Goal: Task Accomplishment & Management: Use online tool/utility

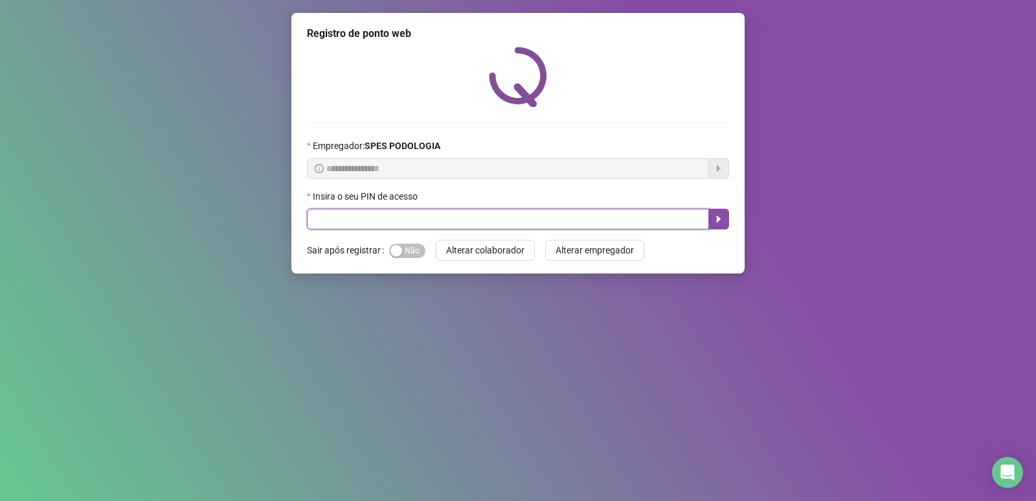
click at [450, 218] on input "text" at bounding box center [508, 219] width 402 height 21
type input "*****"
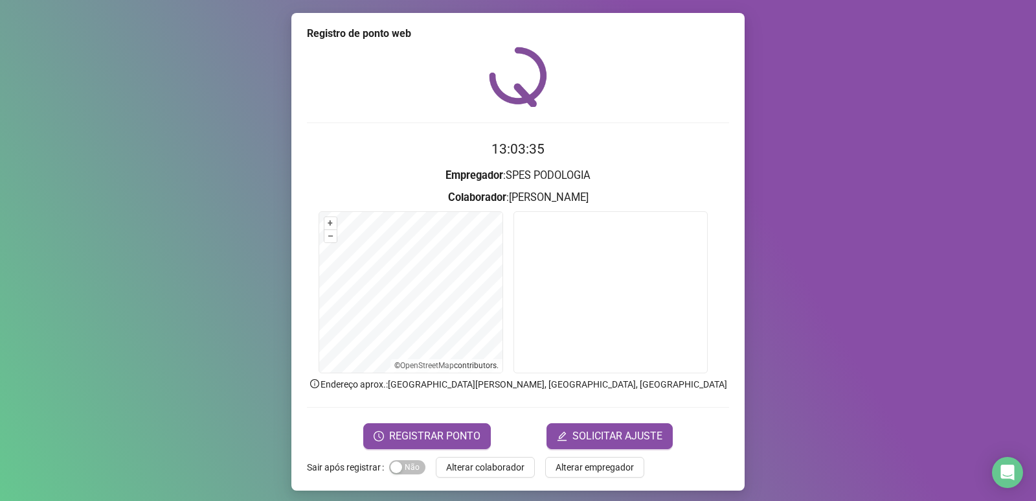
scroll to position [5, 0]
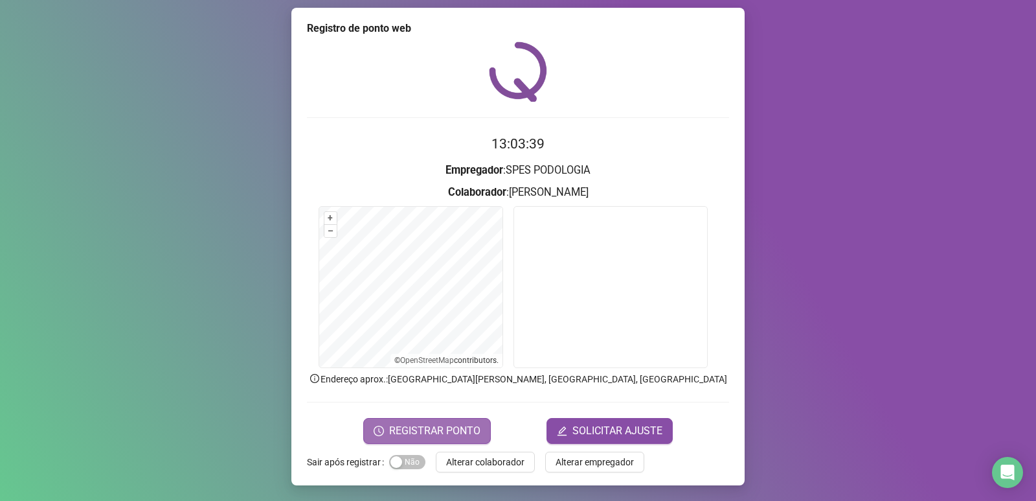
click at [447, 433] on span "REGISTRAR PONTO" at bounding box center [434, 431] width 91 height 16
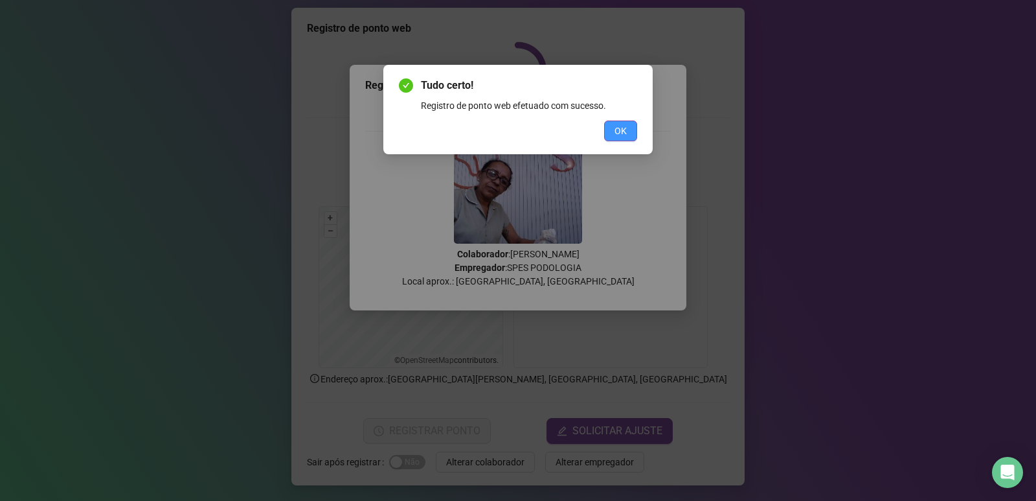
click at [631, 132] on button "OK" at bounding box center [620, 130] width 33 height 21
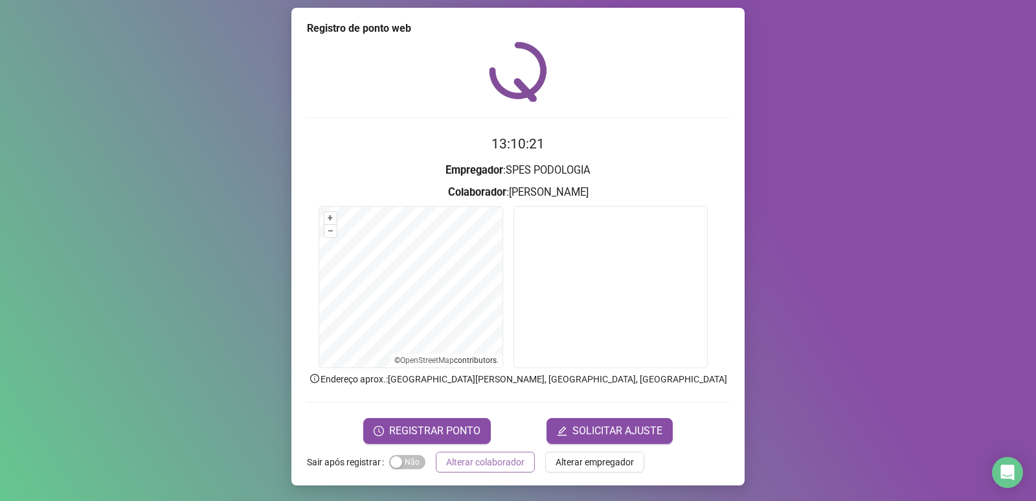
click at [506, 458] on span "Alterar colaborador" at bounding box center [485, 462] width 78 height 14
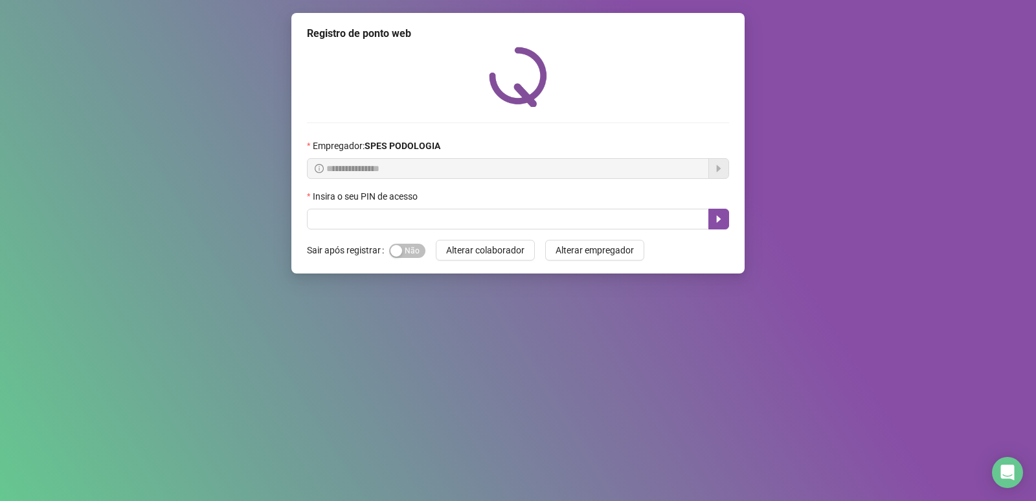
scroll to position [0, 0]
click at [450, 223] on input "text" at bounding box center [508, 219] width 402 height 21
type input "*****"
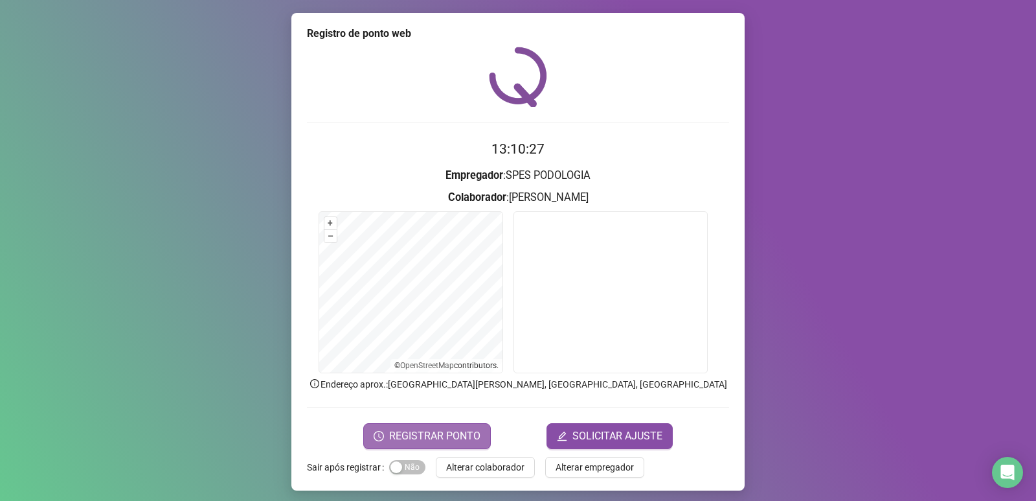
click at [451, 435] on span "REGISTRAR PONTO" at bounding box center [434, 436] width 91 height 16
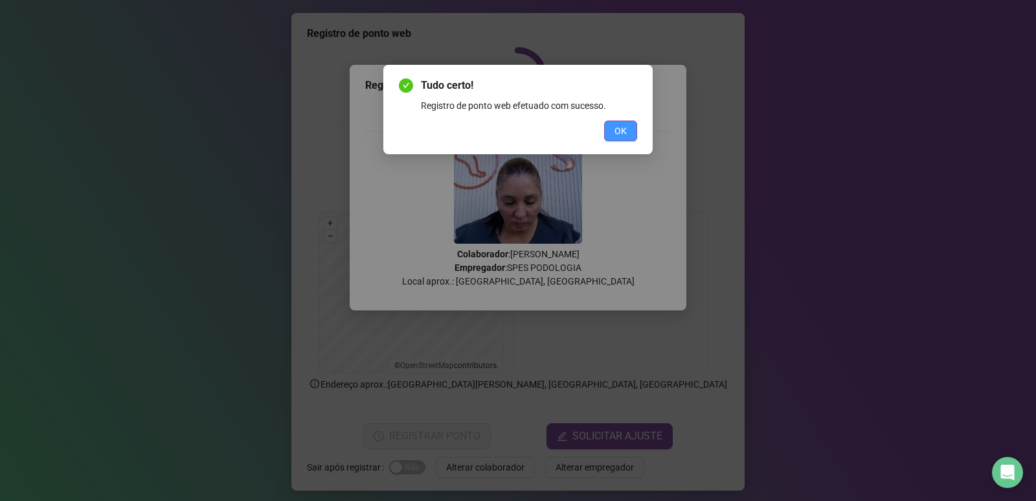
click at [624, 125] on span "OK" at bounding box center [621, 131] width 12 height 14
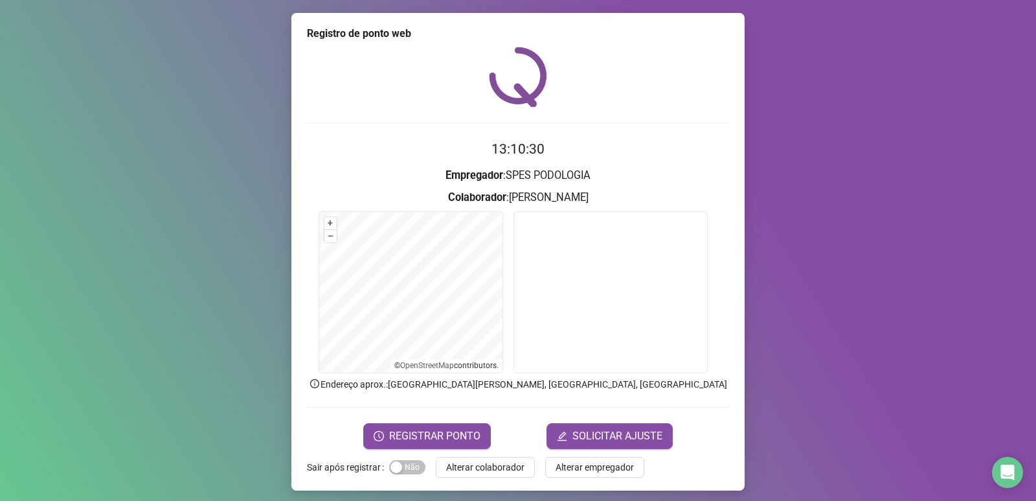
drag, startPoint x: 499, startPoint y: 462, endPoint x: 490, endPoint y: 451, distance: 15.2
click at [491, 451] on div "Registro de ponto web 13:10:30 Empregador : SPES PODOLOGIA Colaborador : [PERSO…" at bounding box center [517, 251] width 453 height 477
click at [485, 462] on span "Alterar colaborador" at bounding box center [485, 467] width 78 height 14
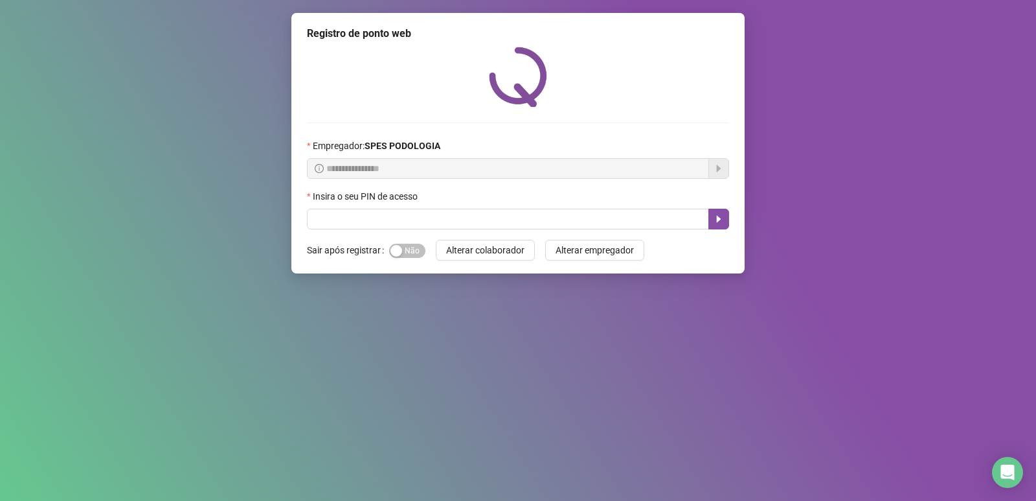
click at [601, 202] on div "Insira o seu PIN de acesso" at bounding box center [518, 198] width 422 height 19
click at [613, 222] on input "text" at bounding box center [508, 219] width 402 height 21
type input "*****"
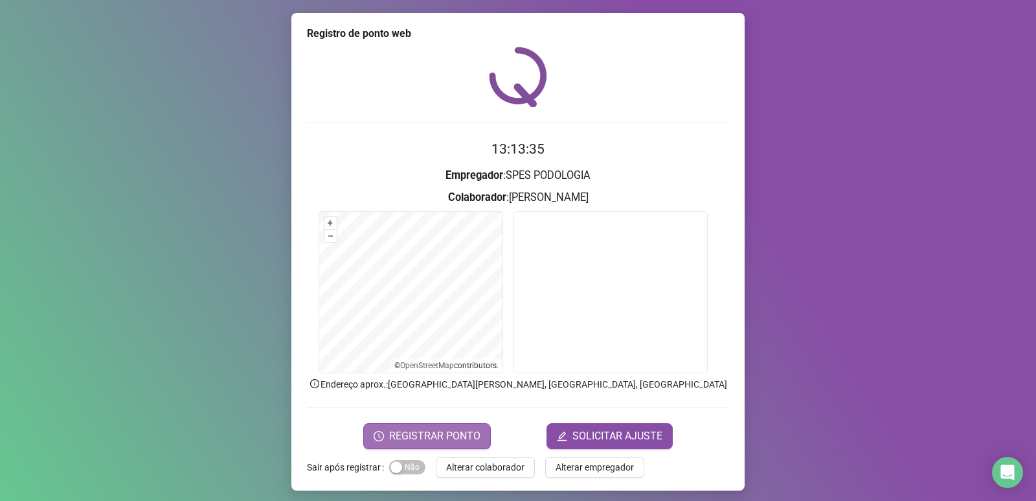
click at [423, 434] on span "REGISTRAR PONTO" at bounding box center [434, 436] width 91 height 16
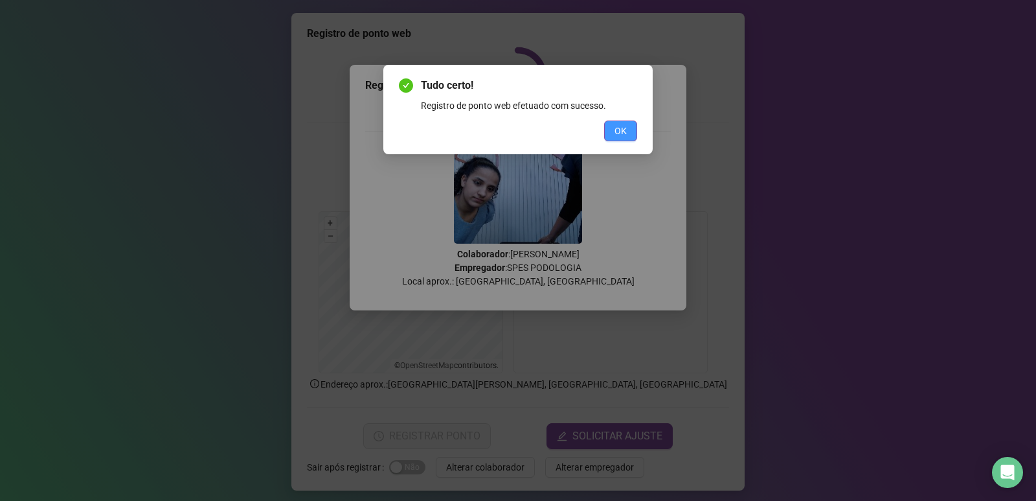
click at [619, 127] on span "OK" at bounding box center [621, 131] width 12 height 14
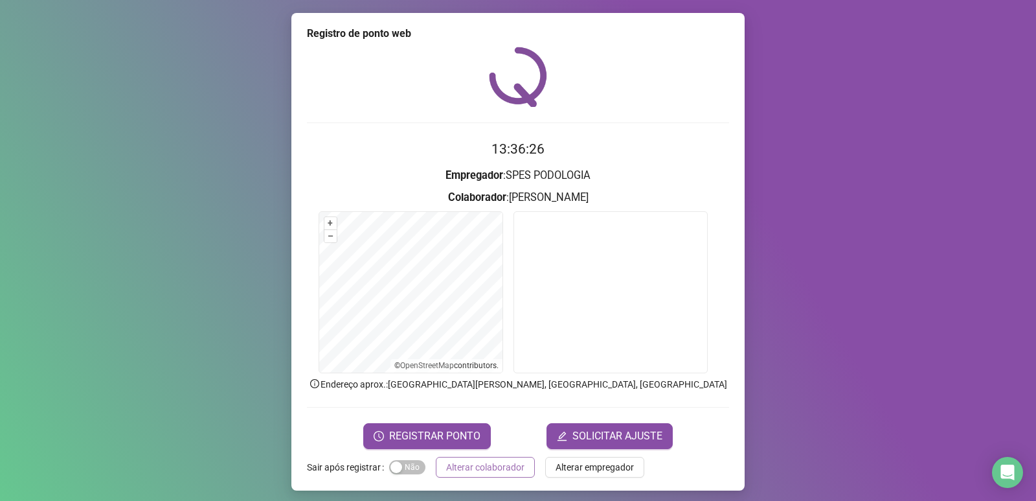
click at [488, 464] on span "Alterar colaborador" at bounding box center [485, 467] width 78 height 14
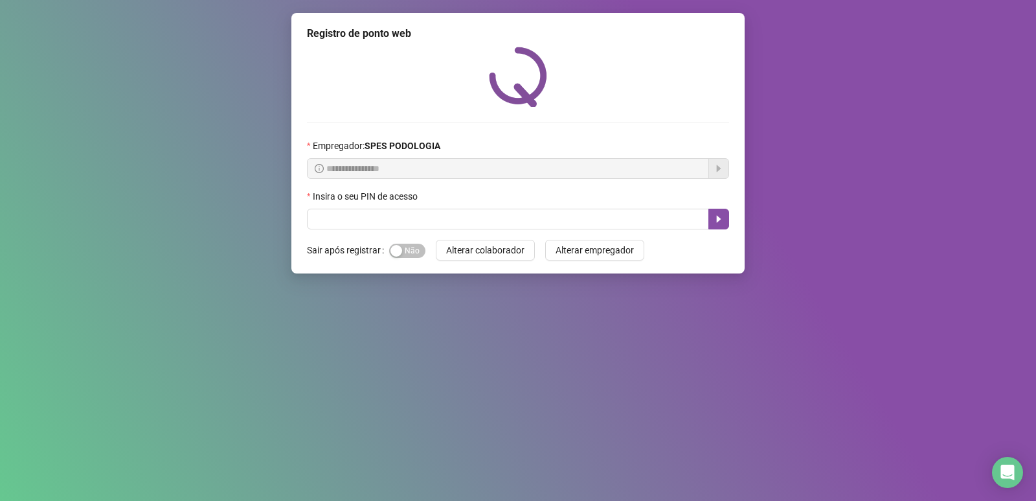
click at [436, 240] on button "Alterar colaborador" at bounding box center [485, 250] width 99 height 21
click at [356, 227] on input "text" at bounding box center [508, 219] width 402 height 21
type input "*****"
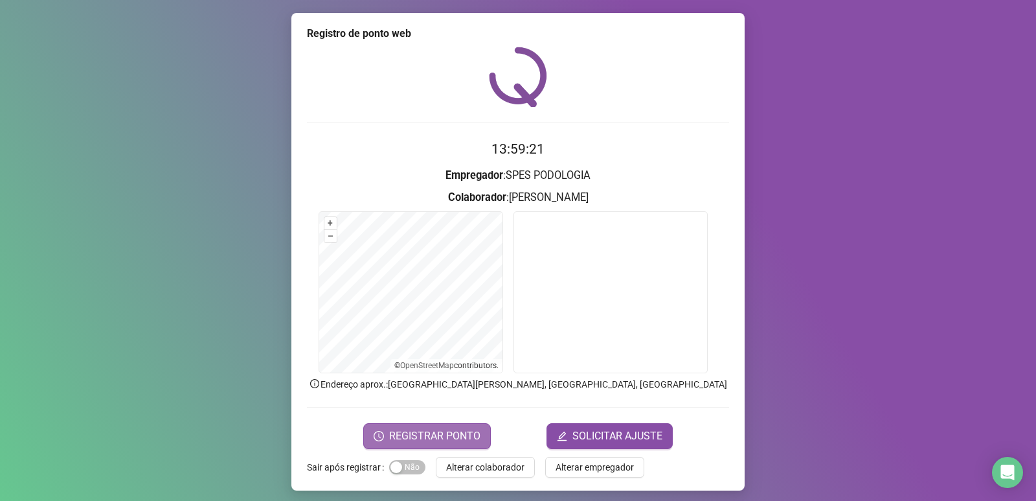
click at [418, 439] on span "REGISTRAR PONTO" at bounding box center [434, 436] width 91 height 16
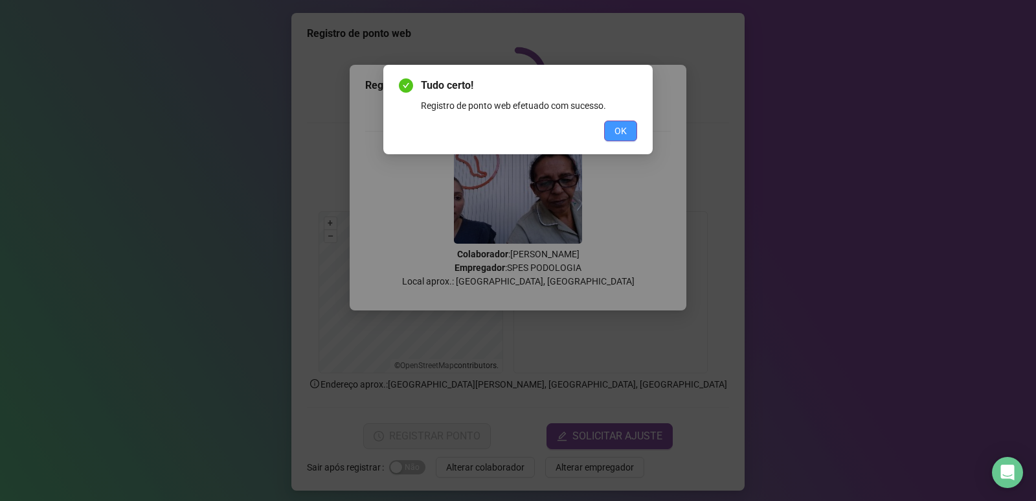
click at [623, 120] on button "OK" at bounding box center [620, 130] width 33 height 21
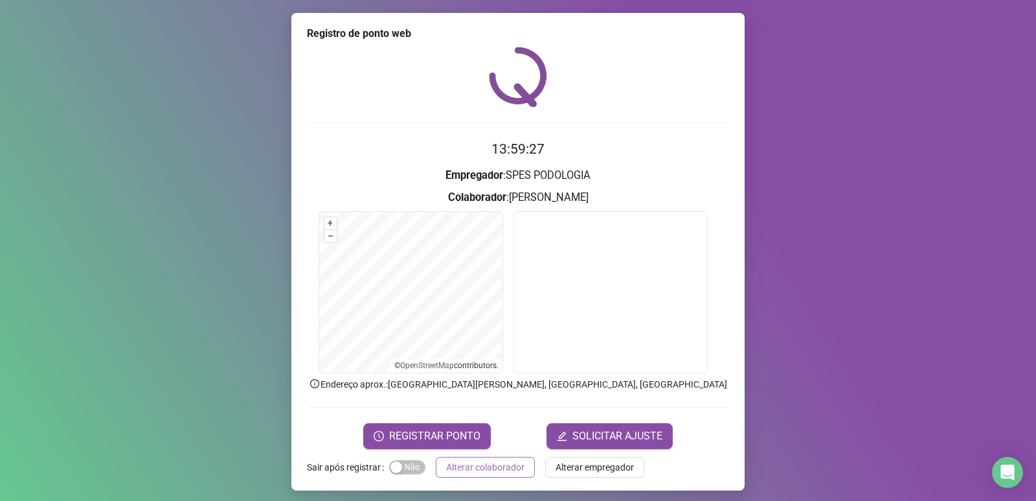
click at [453, 467] on span "Alterar colaborador" at bounding box center [485, 467] width 78 height 14
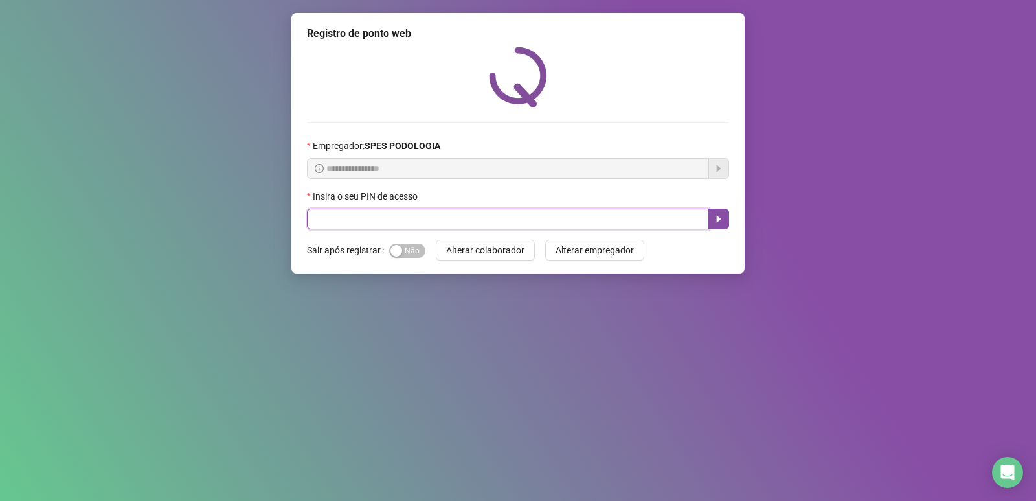
click at [334, 214] on input "text" at bounding box center [508, 219] width 402 height 21
type input "*****"
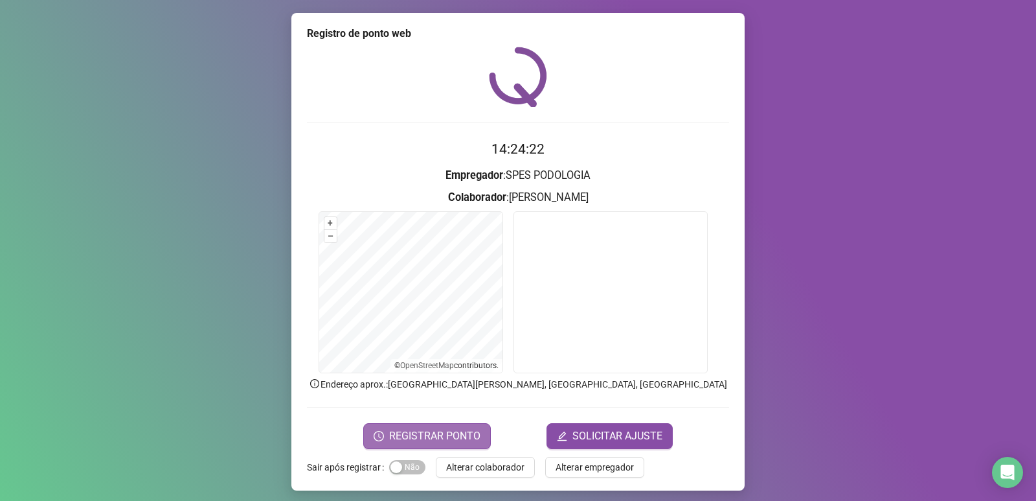
click at [422, 438] on span "REGISTRAR PONTO" at bounding box center [434, 436] width 91 height 16
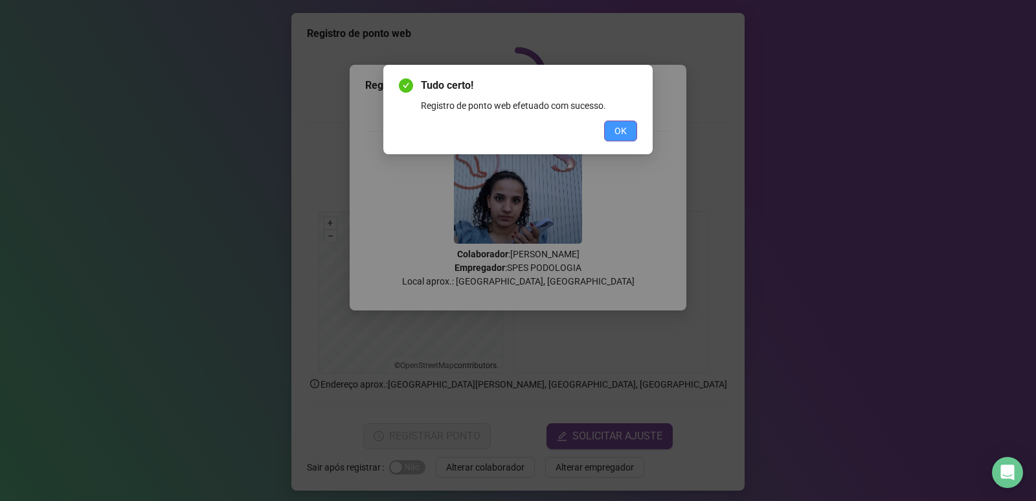
click at [606, 131] on button "OK" at bounding box center [620, 130] width 33 height 21
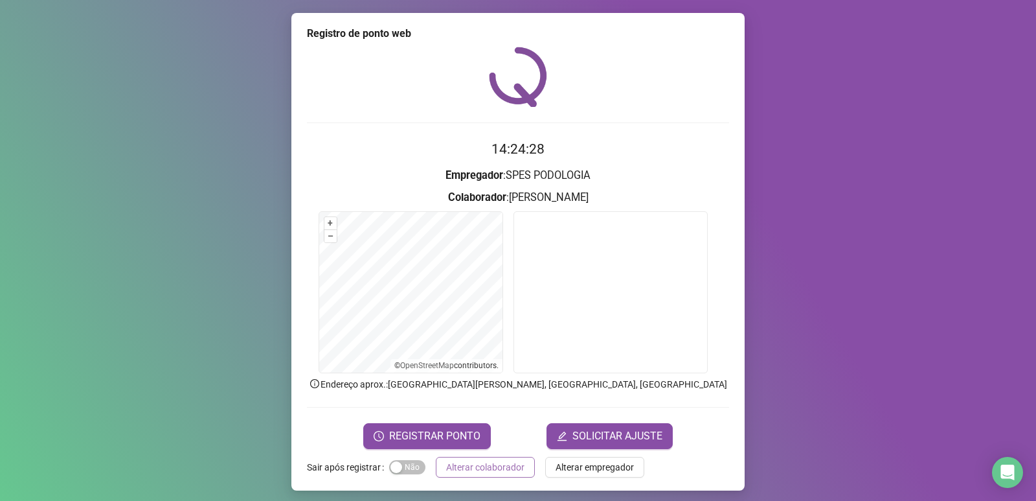
click at [478, 468] on span "Alterar colaborador" at bounding box center [485, 467] width 78 height 14
